Goal: Transaction & Acquisition: Download file/media

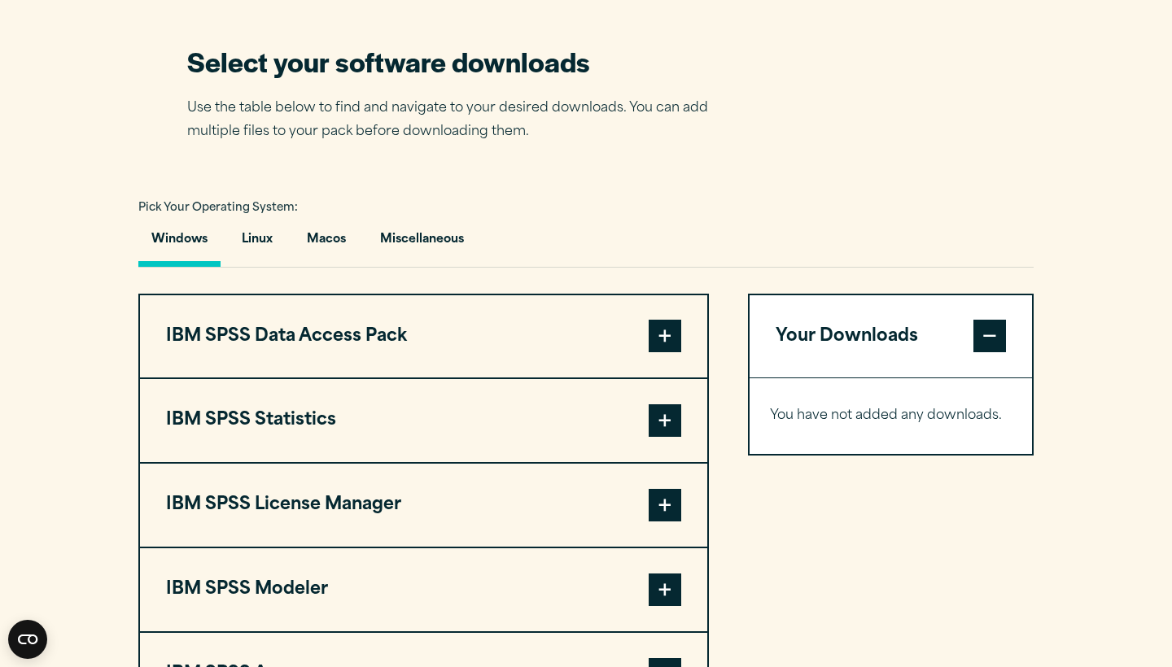
scroll to position [1051, 0]
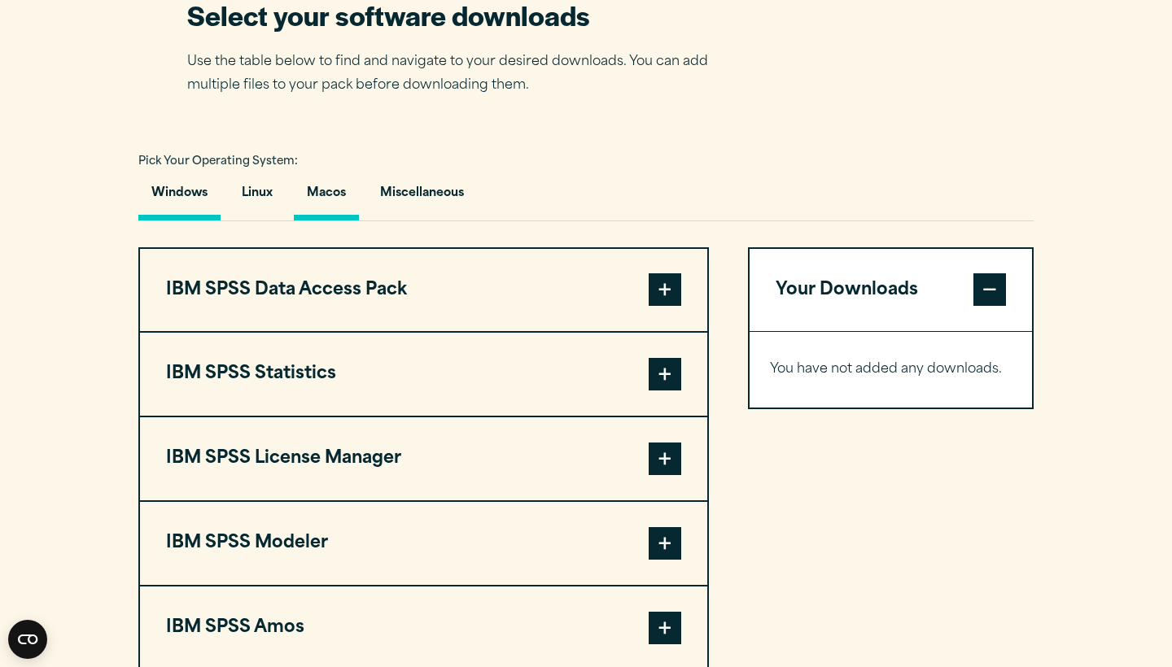
click at [332, 221] on button "Macos" at bounding box center [326, 197] width 65 height 46
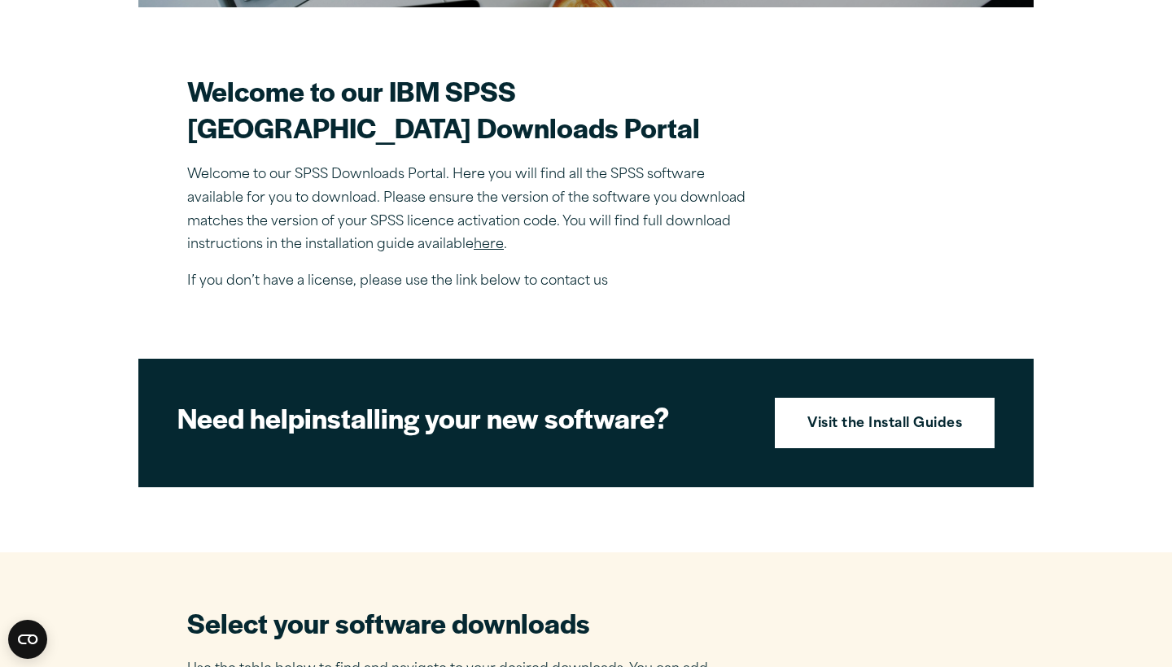
scroll to position [376, 0]
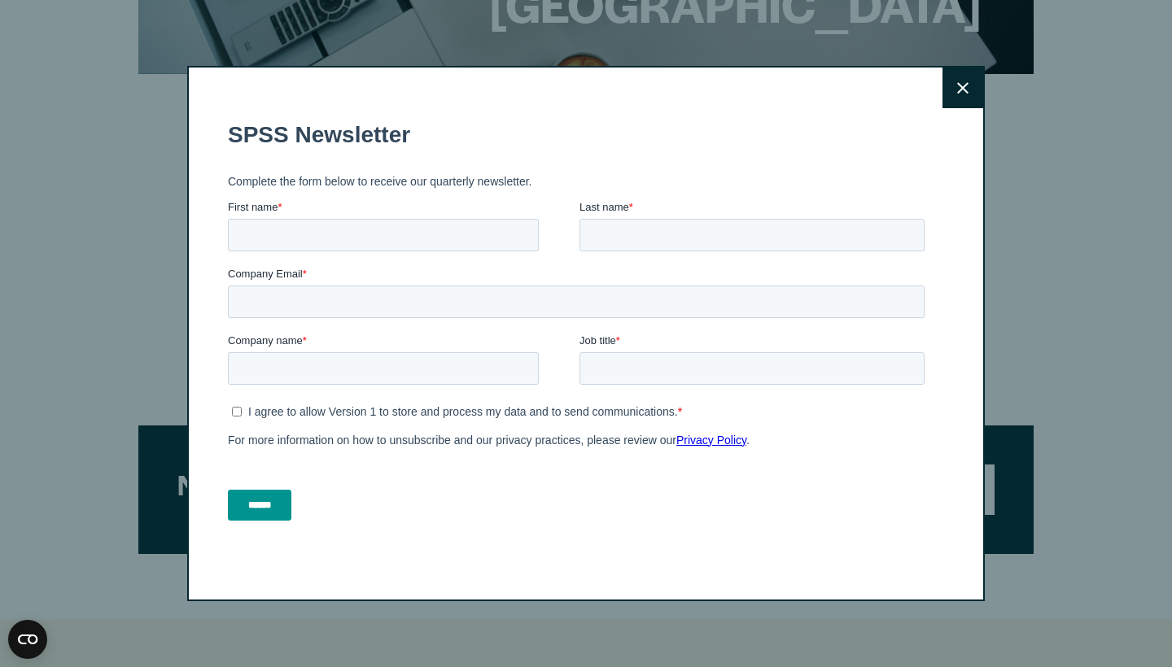
click at [965, 90] on icon at bounding box center [962, 87] width 11 height 11
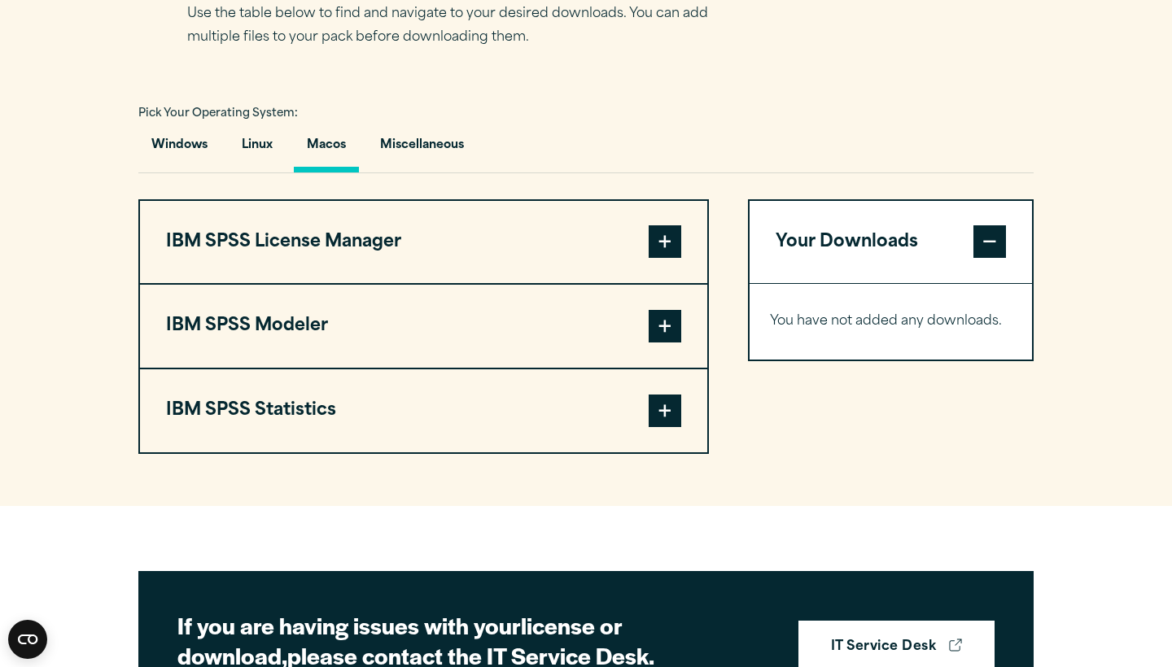
scroll to position [1109, 0]
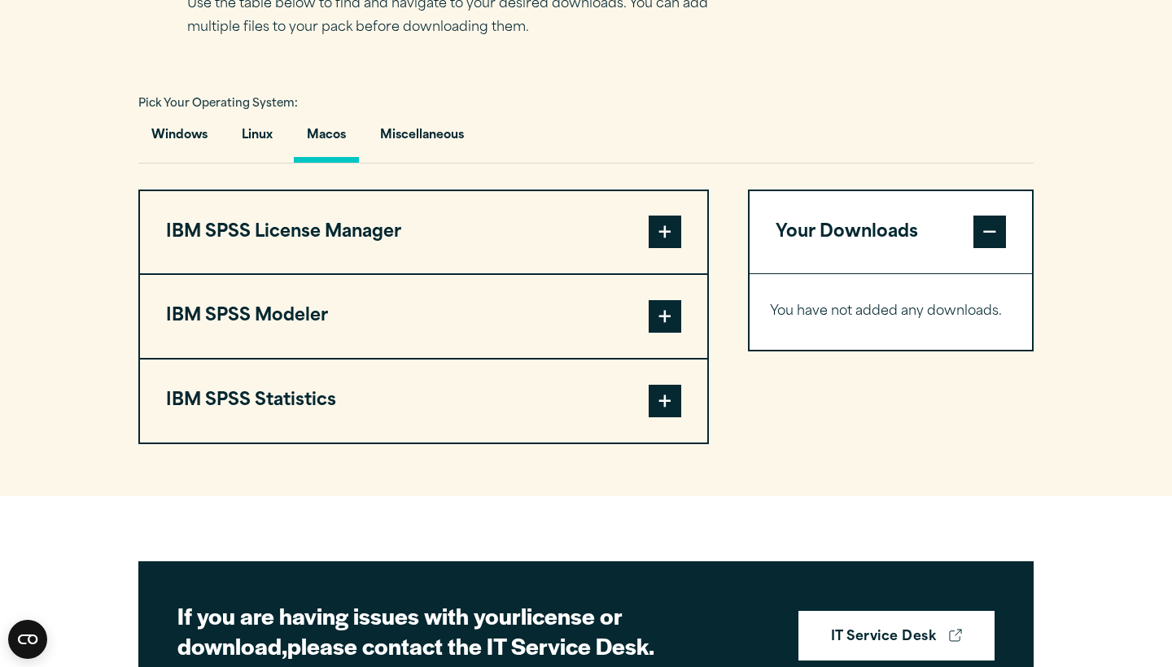
click at [676, 418] on span at bounding box center [665, 401] width 33 height 33
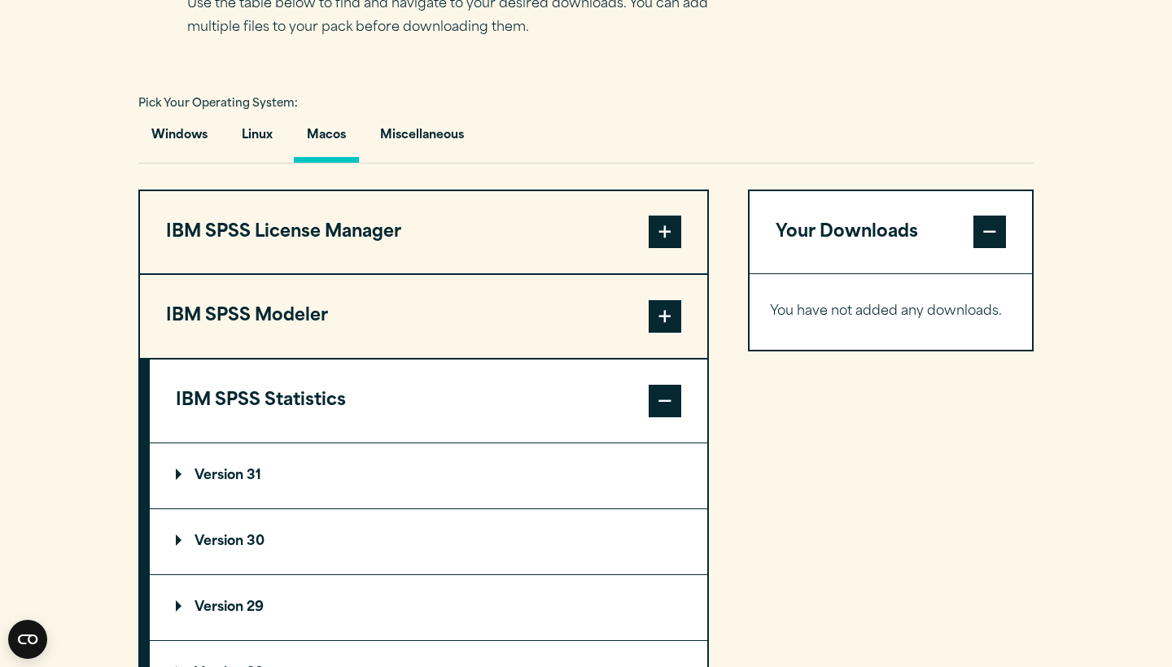
click at [242, 483] on p "Version 31" at bounding box center [218, 476] width 85 height 13
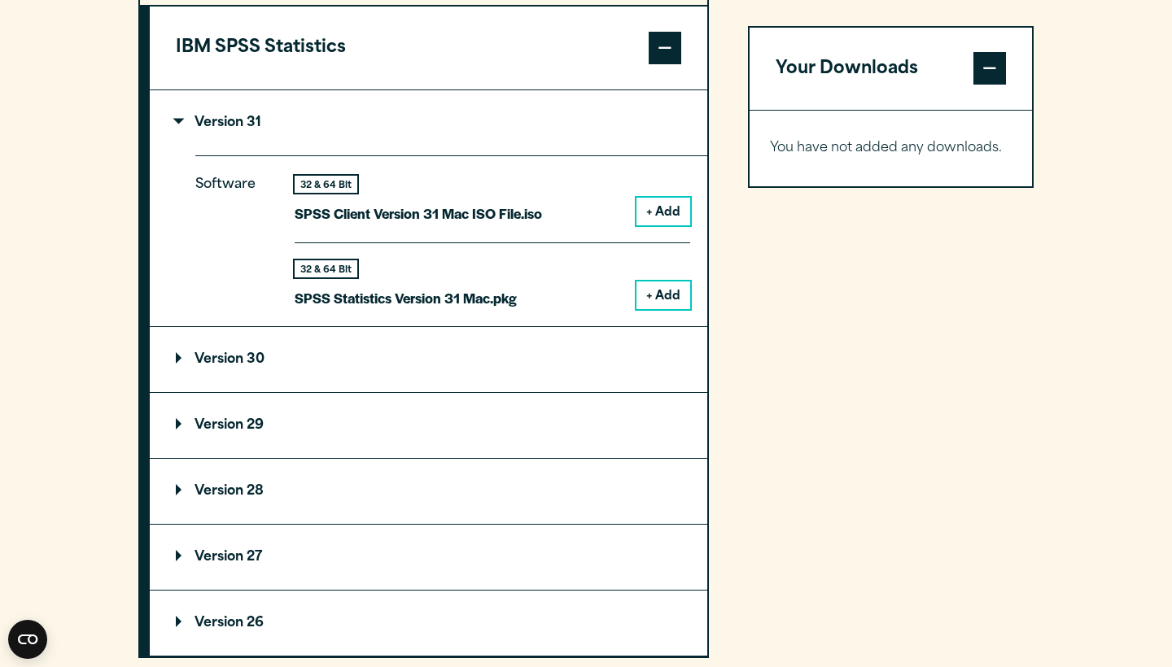
scroll to position [1467, 0]
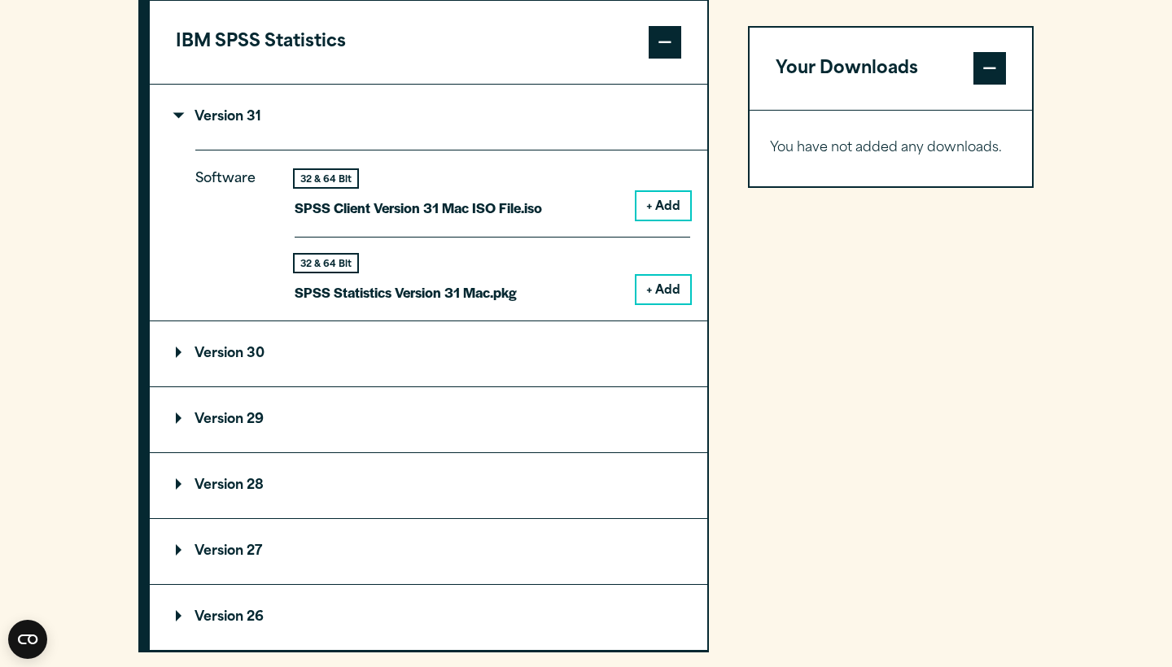
click at [666, 304] on button "+ Add" at bounding box center [663, 290] width 54 height 28
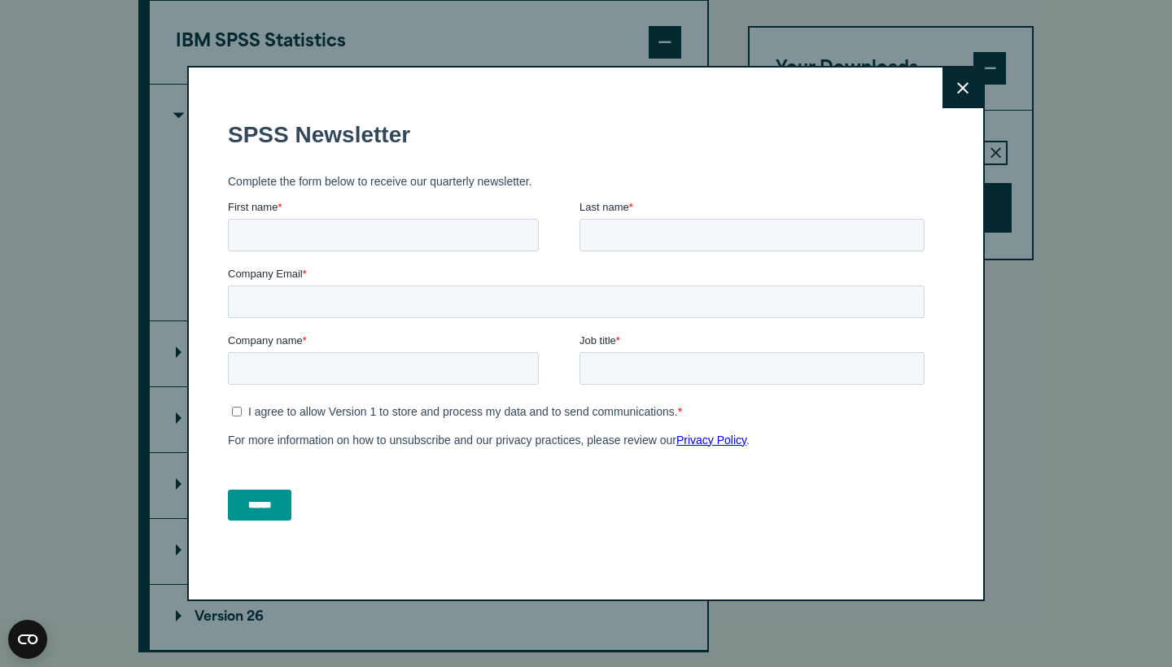
click at [969, 94] on button "Close" at bounding box center [962, 88] width 41 height 41
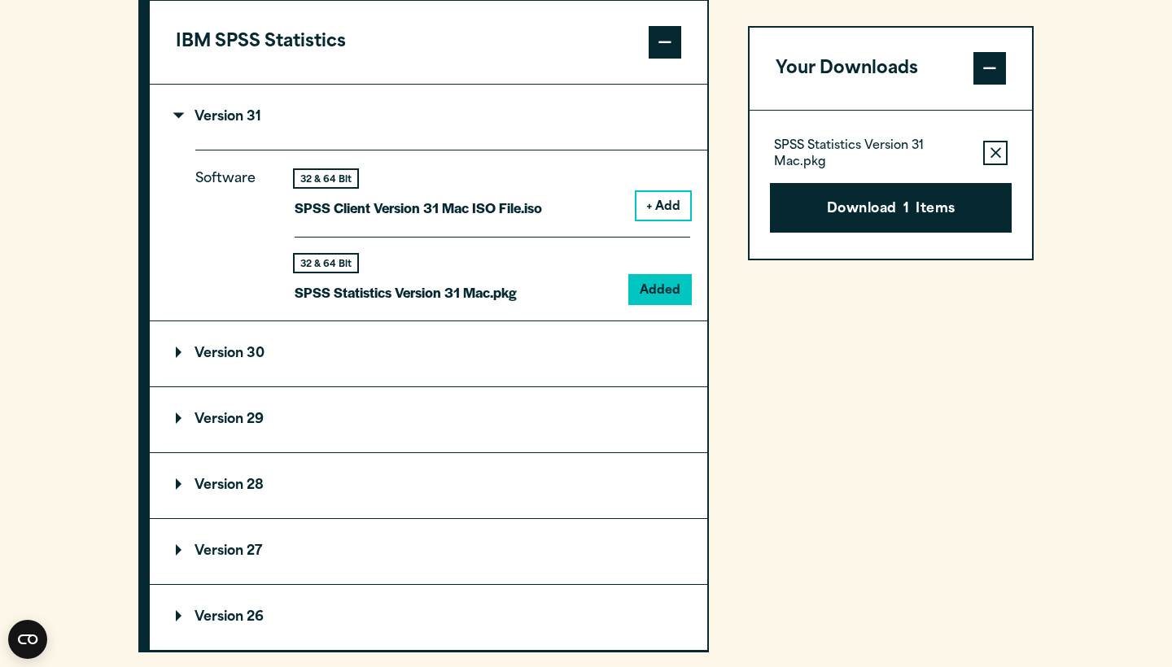
click at [925, 212] on fieldset "SPSS Newsletter" at bounding box center [579, 226] width 703 height 57
click at [925, 212] on button "Download 1 Items" at bounding box center [891, 208] width 242 height 50
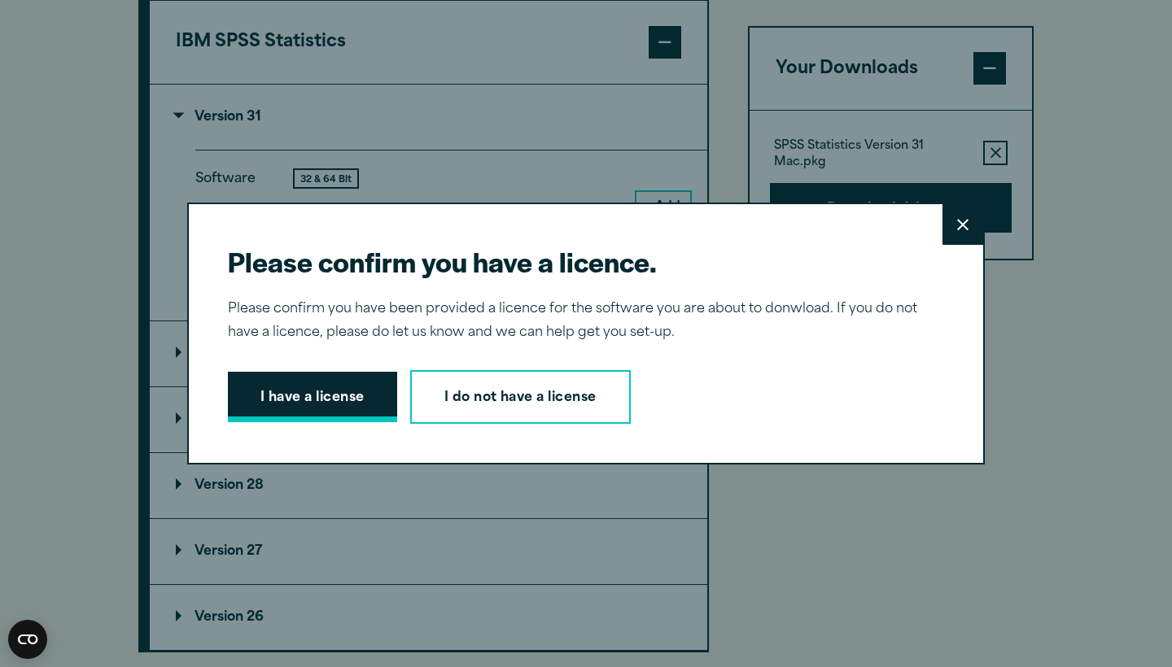
click at [329, 395] on button "I have a license" at bounding box center [312, 397] width 169 height 50
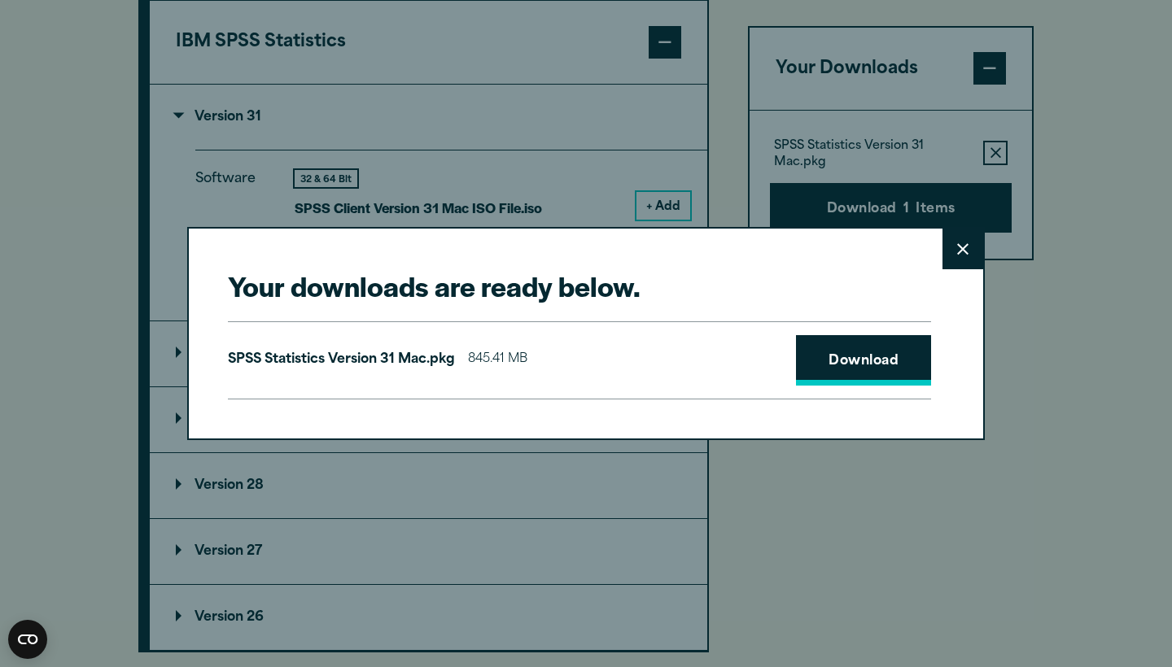
click at [867, 375] on link "Download" at bounding box center [863, 360] width 135 height 50
click at [958, 256] on button "Close" at bounding box center [962, 249] width 41 height 41
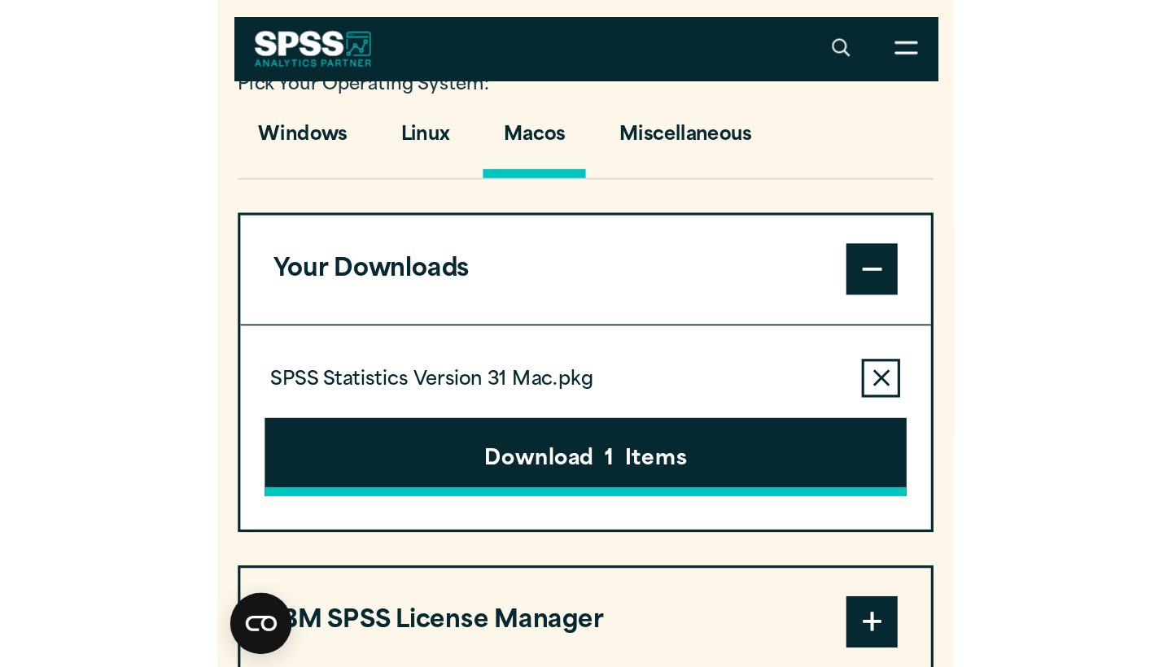
scroll to position [1096, 0]
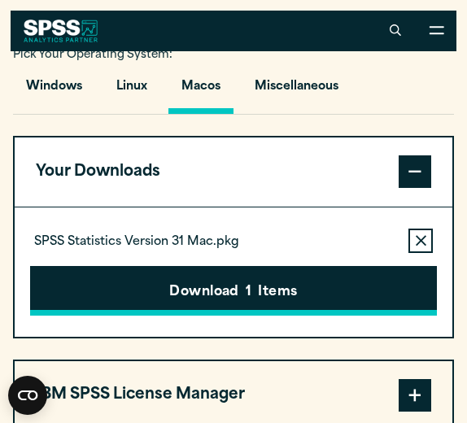
click at [216, 308] on button "Download 1 Items" at bounding box center [234, 291] width 408 height 50
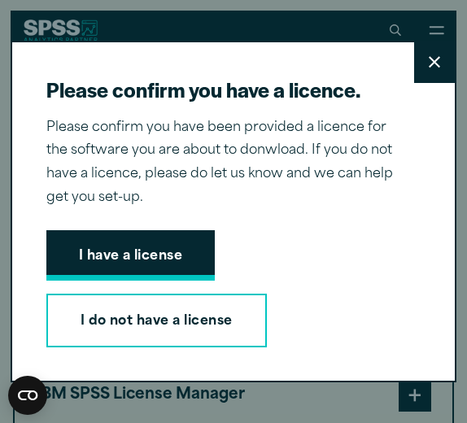
click at [175, 260] on button "I have a license" at bounding box center [130, 255] width 169 height 50
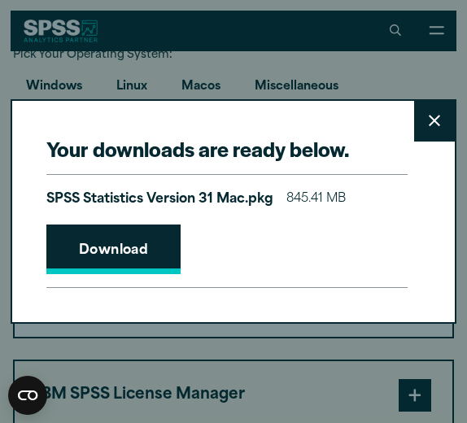
click at [155, 256] on link "Download" at bounding box center [113, 250] width 135 height 50
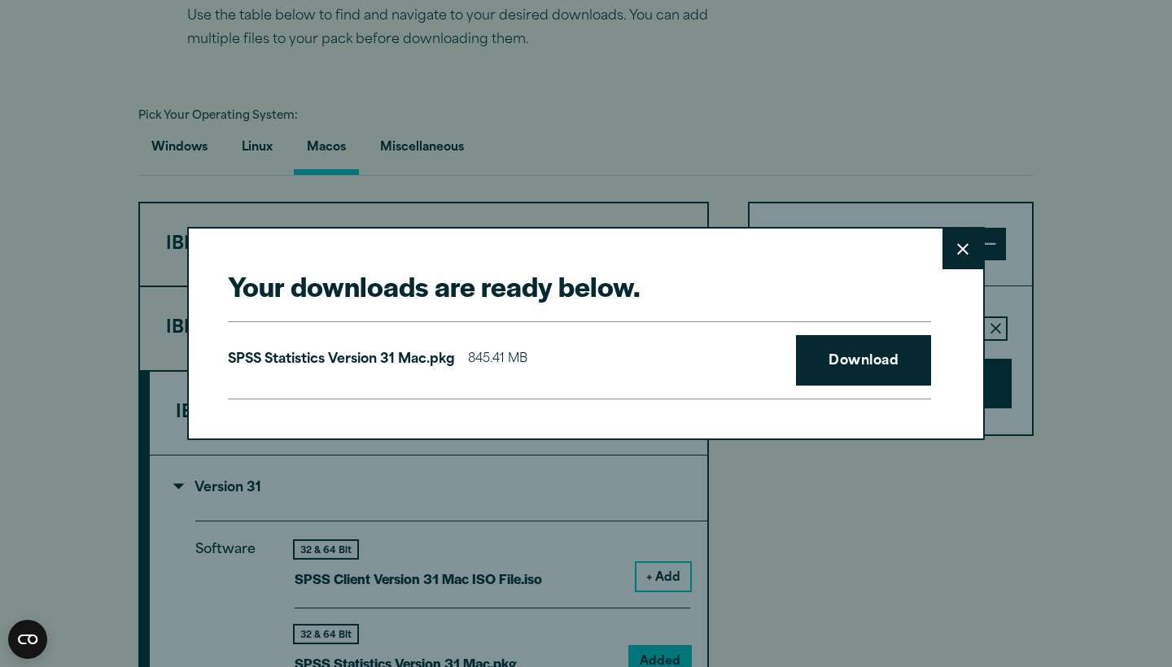
click at [964, 249] on icon at bounding box center [962, 249] width 11 height 12
